Goal: Transaction & Acquisition: Purchase product/service

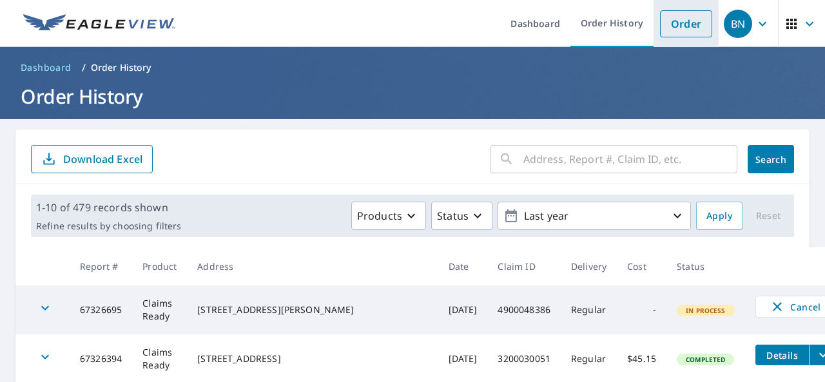
click at [674, 30] on link "Order" at bounding box center [686, 23] width 52 height 27
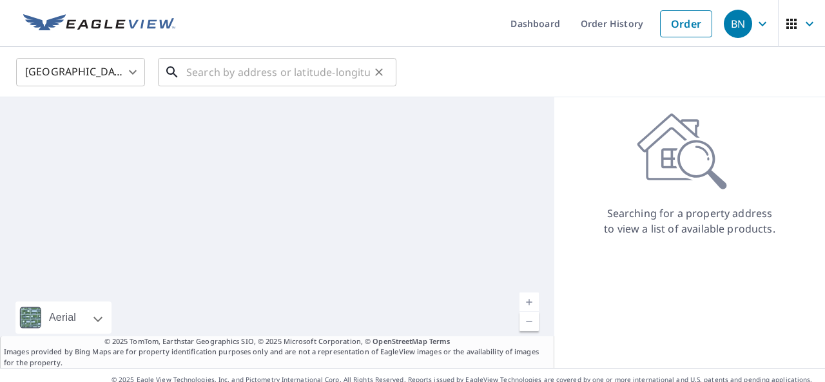
click at [231, 63] on input "text" at bounding box center [278, 72] width 184 height 36
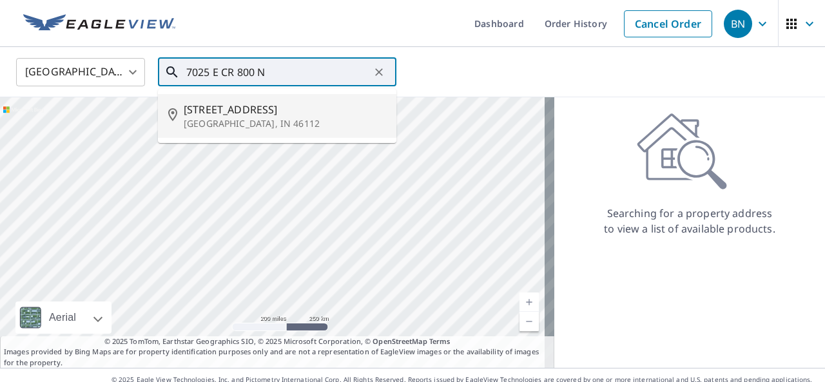
click at [257, 107] on span "[STREET_ADDRESS]" at bounding box center [285, 109] width 202 height 15
type input "[STREET_ADDRESS]"
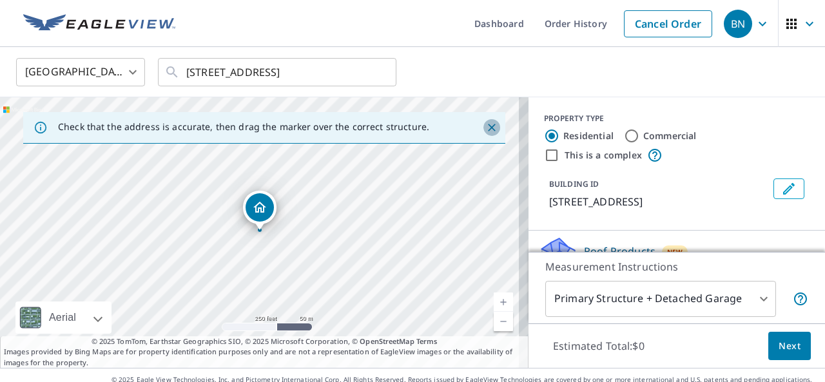
click at [485, 130] on icon "Close" at bounding box center [491, 127] width 13 height 13
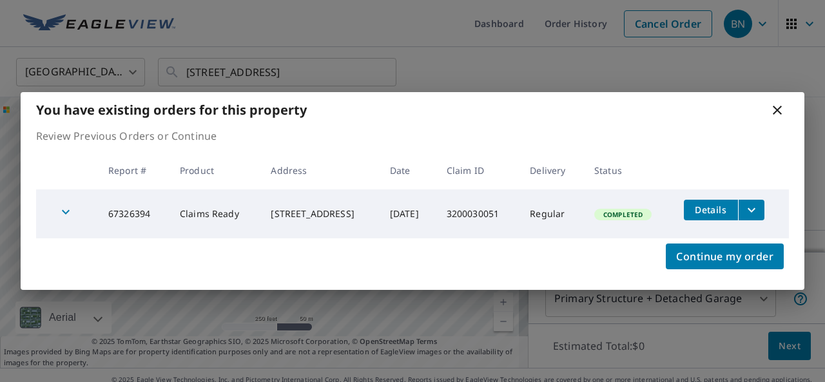
click at [783, 115] on icon at bounding box center [777, 110] width 15 height 15
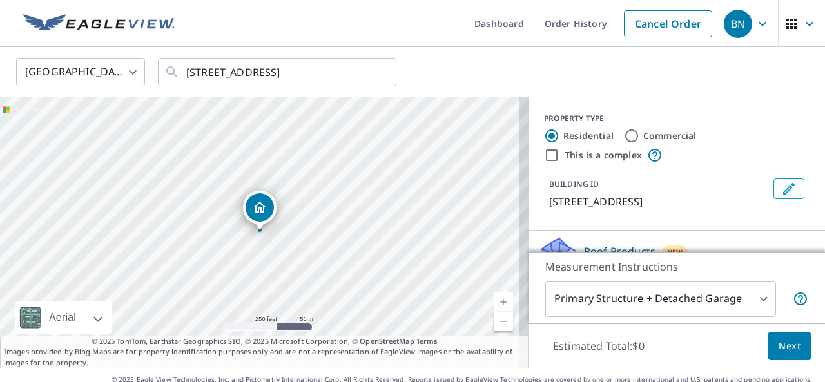
click at [779, 112] on div "PROPERTY TYPE Residential Commercial This is a complex BUILDING ID [STREET_ADDR…" at bounding box center [677, 163] width 297 height 133
click at [498, 304] on link "Current Level 17, Zoom In" at bounding box center [503, 302] width 19 height 19
click at [497, 304] on link "Current Level 17, Zoom In" at bounding box center [503, 302] width 19 height 19
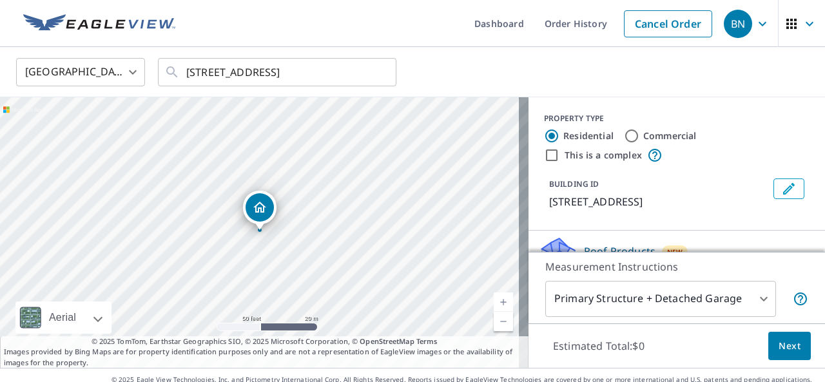
click at [494, 322] on link "Current Level 19, Zoom Out" at bounding box center [503, 321] width 19 height 19
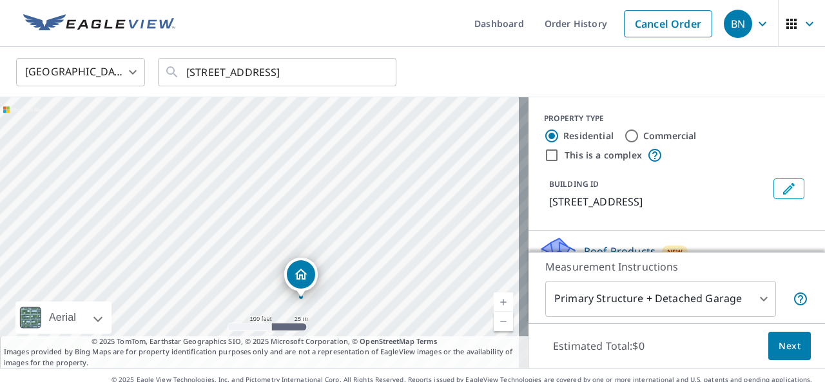
drag, startPoint x: 260, startPoint y: 207, endPoint x: 302, endPoint y: 274, distance: 78.7
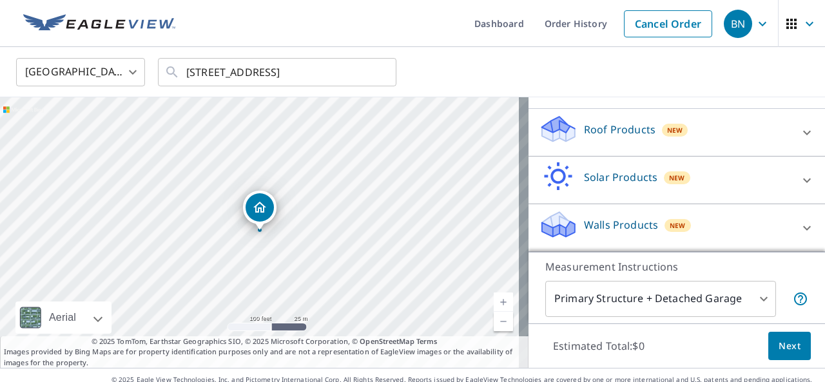
click at [642, 151] on div "Roof Products New" at bounding box center [665, 132] width 253 height 37
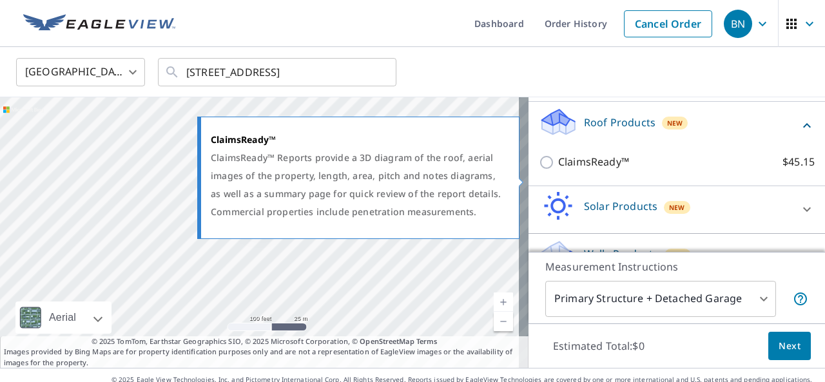
click at [524, 184] on span at bounding box center [522, 182] width 6 height 9
drag, startPoint x: 529, startPoint y: 179, endPoint x: 538, endPoint y: 180, distance: 9.0
click at [530, 179] on body "BN BN Dashboard Order History Cancel Order [GEOGRAPHIC_DATA] [GEOGRAPHIC_DATA] …" at bounding box center [412, 191] width 825 height 382
click at [542, 170] on input "ClaimsReady™ $45.15" at bounding box center [548, 162] width 19 height 15
checkbox input "true"
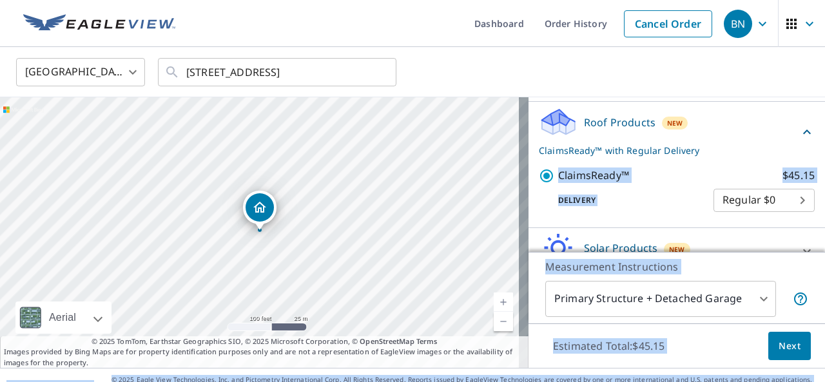
click at [593, 289] on body "BN BN Dashboard Order History Cancel Order [GEOGRAPHIC_DATA] [GEOGRAPHIC_DATA] …" at bounding box center [412, 191] width 825 height 382
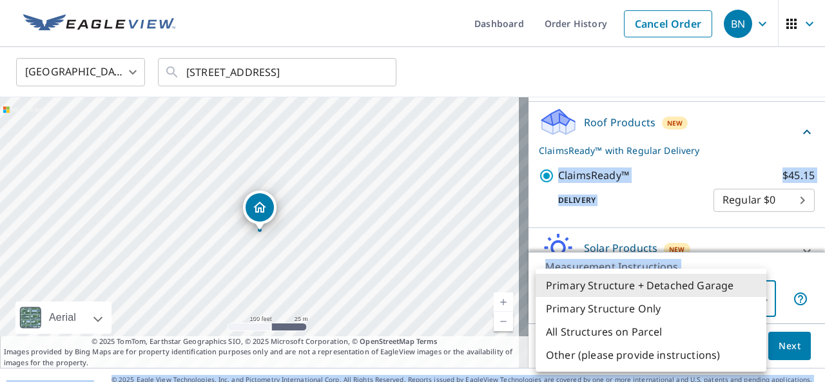
click at [579, 335] on li "All Structures on Parcel" at bounding box center [651, 331] width 231 height 23
type input "3"
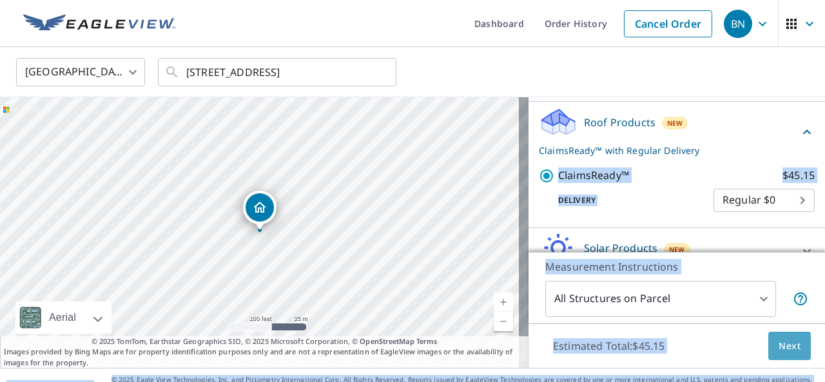
click at [769, 349] on button "Next" at bounding box center [790, 346] width 43 height 29
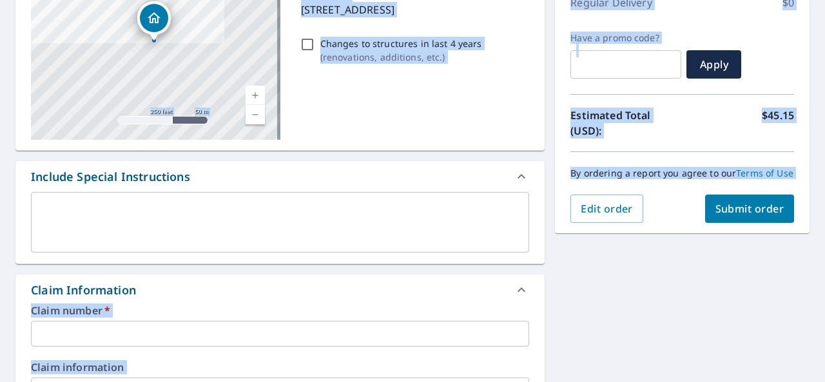
scroll to position [258, 0]
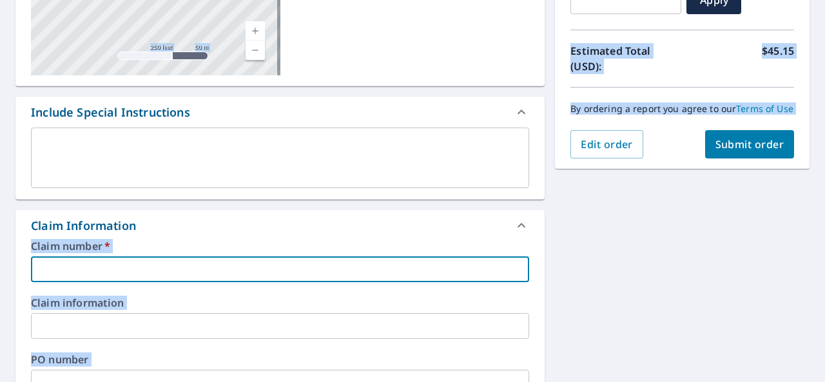
click at [144, 260] on input "text" at bounding box center [280, 270] width 498 height 26
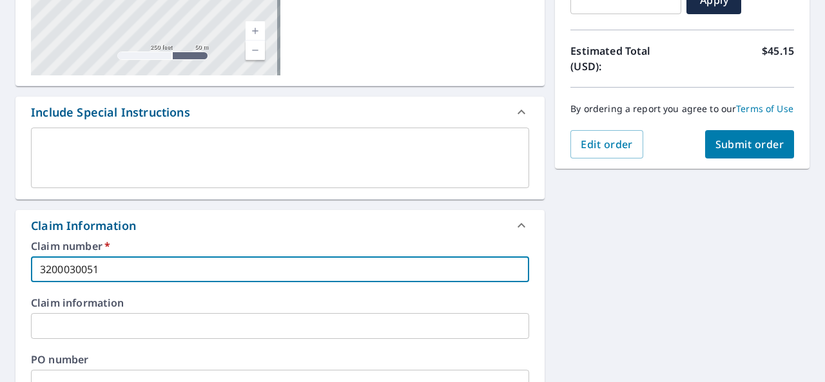
type input "3200030051"
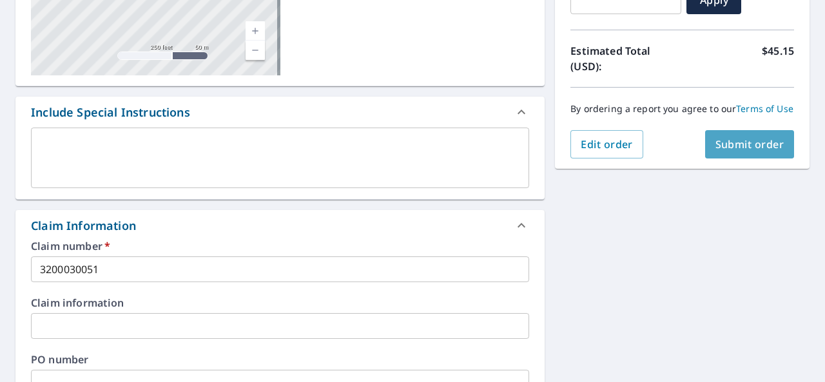
click at [716, 152] on span "Submit order" at bounding box center [750, 144] width 69 height 14
